Goal: Navigation & Orientation: Find specific page/section

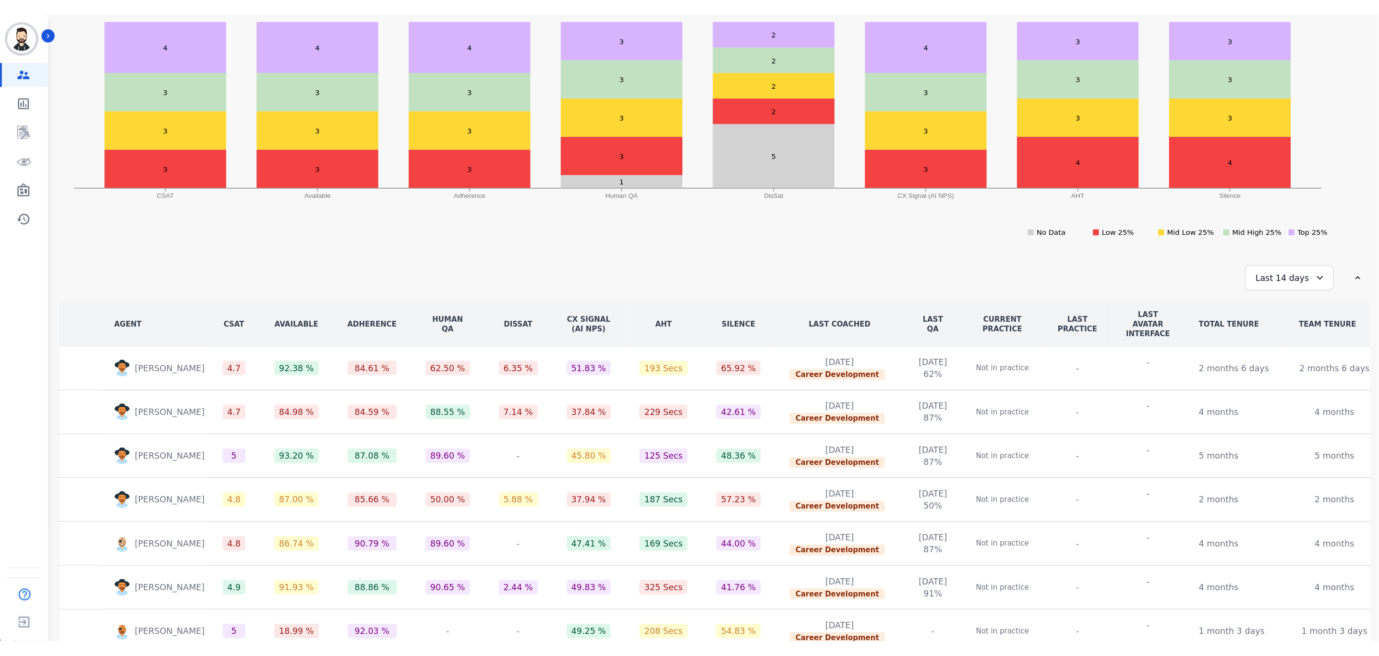
scroll to position [35, 0]
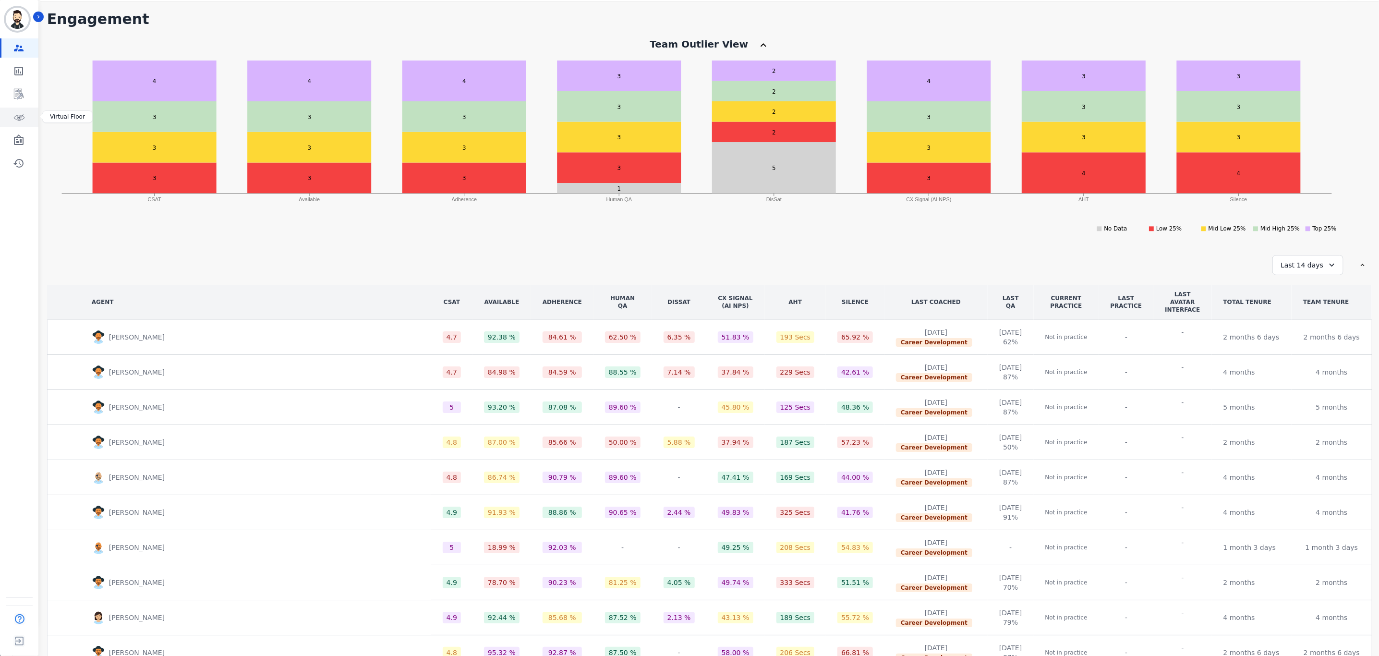
click at [22, 123] on link "Sidebar" at bounding box center [19, 117] width 37 height 19
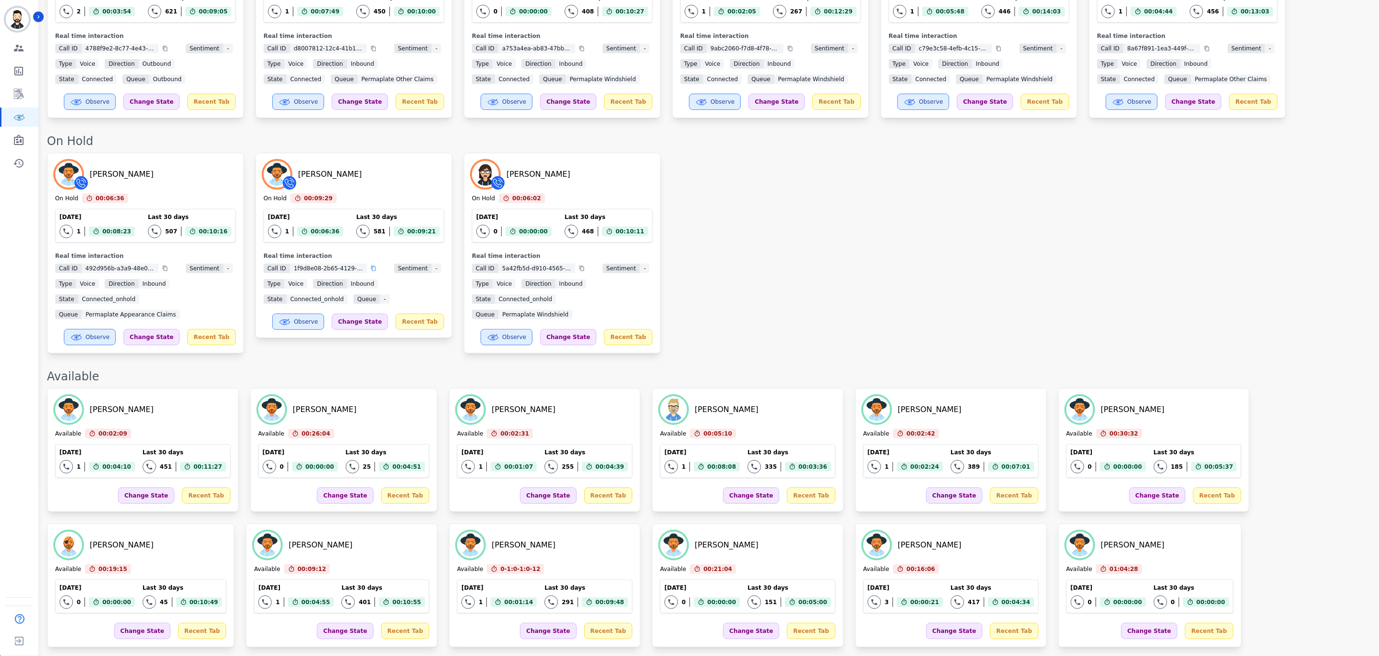
scroll to position [288, 0]
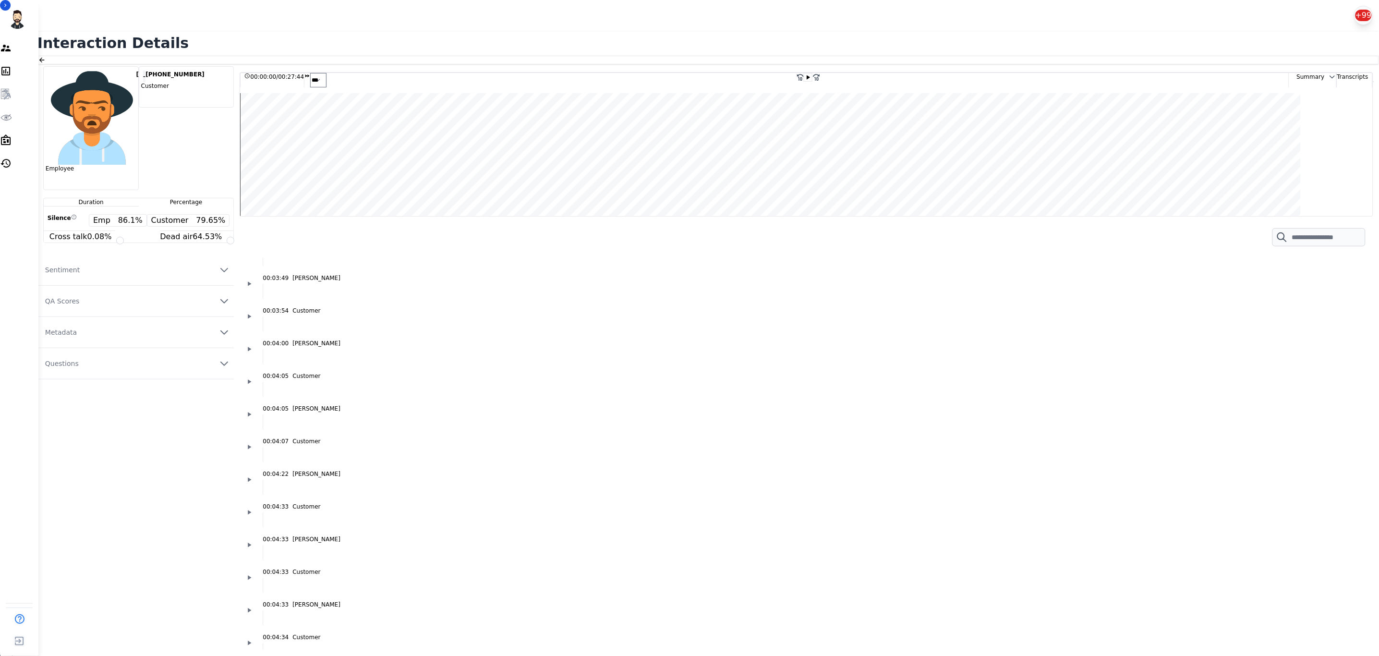
scroll to position [1225, 0]
